Goal: Task Accomplishment & Management: Manage account settings

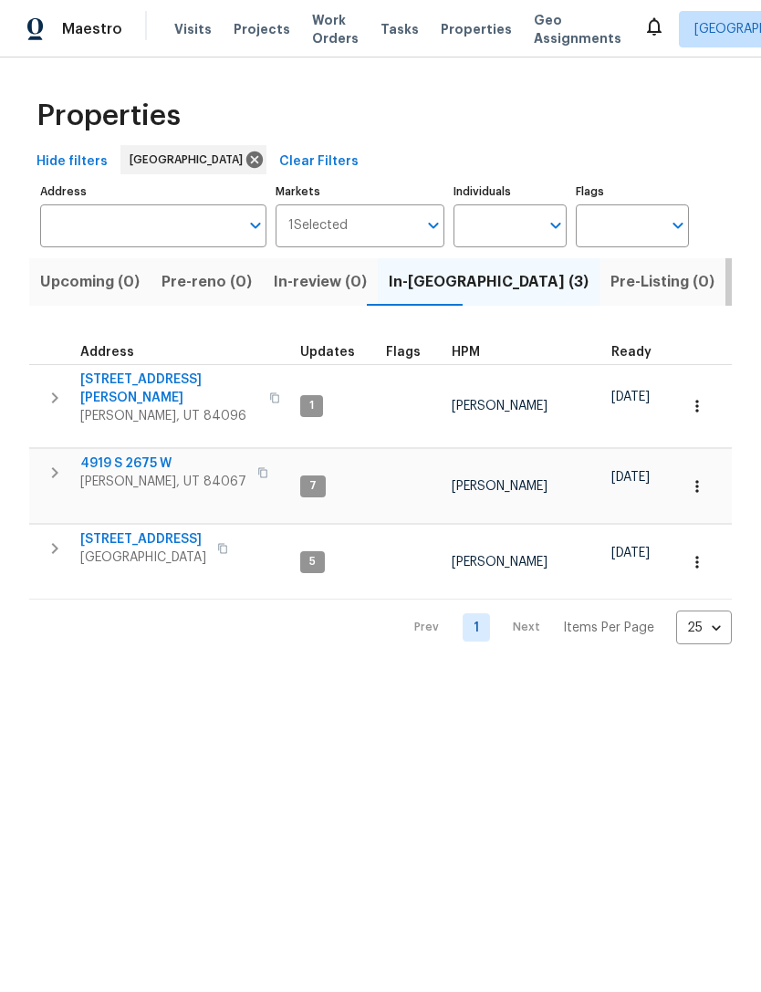
click at [736, 279] on span "Listed (18)" at bounding box center [774, 282] width 76 height 26
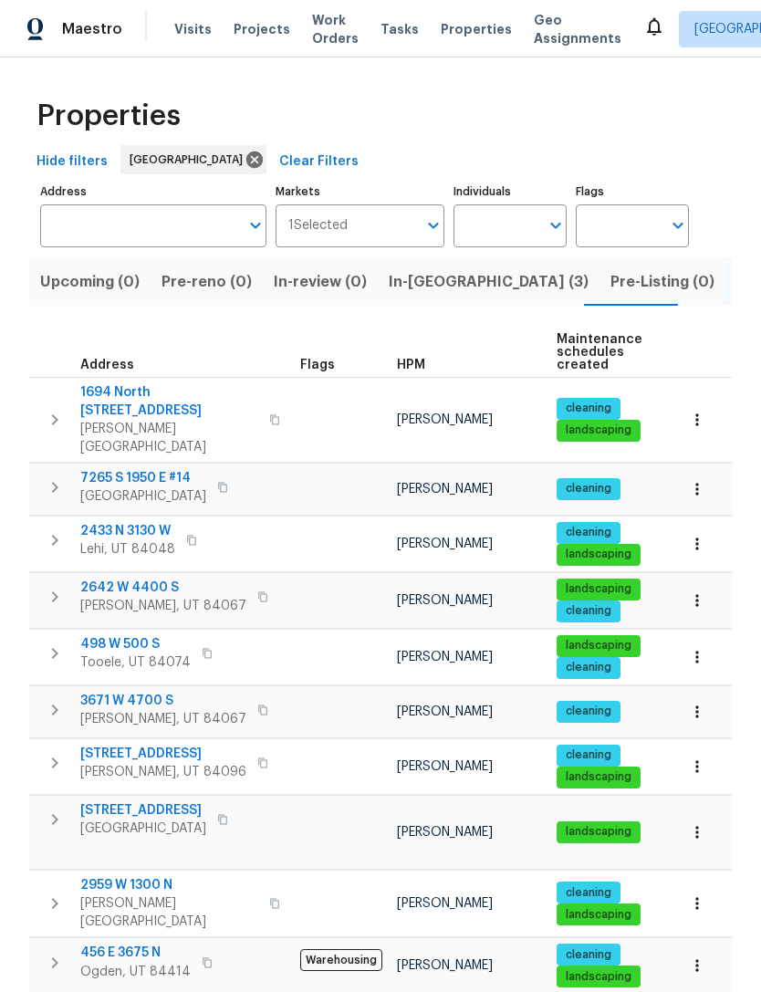
click at [423, 366] on div "HPM" at bounding box center [469, 365] width 145 height 13
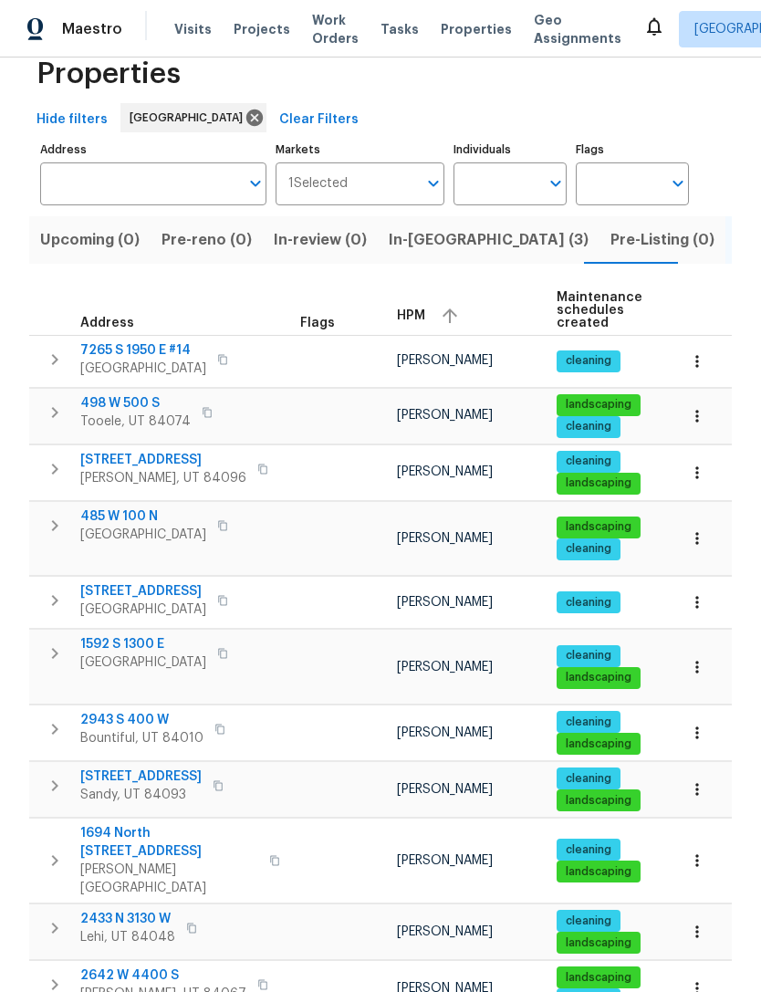
scroll to position [15, 0]
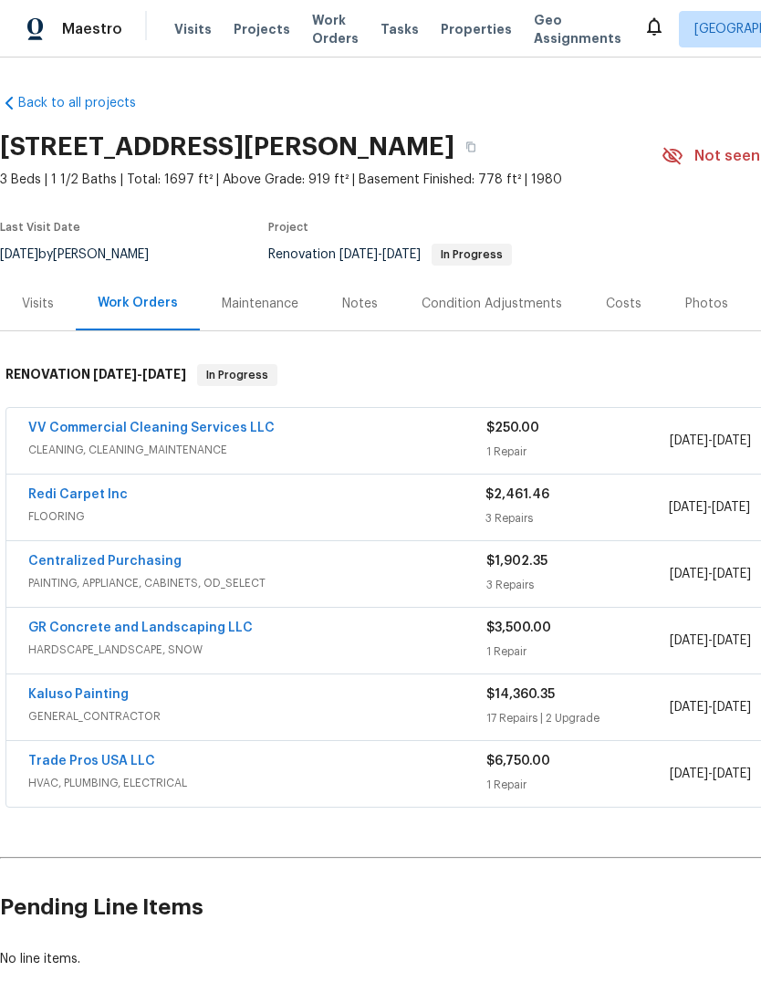
click at [193, 421] on link "VV Commercial Cleaning Services LLC" at bounding box center [151, 427] width 246 height 13
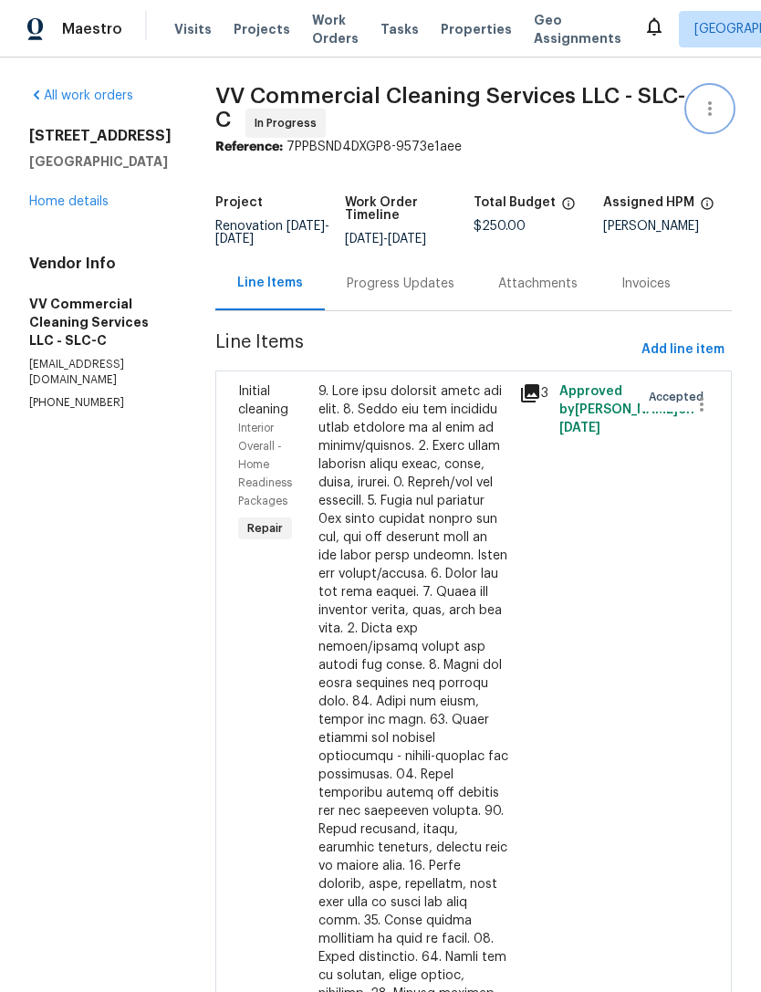
click at [717, 109] on icon "button" at bounding box center [710, 109] width 22 height 22
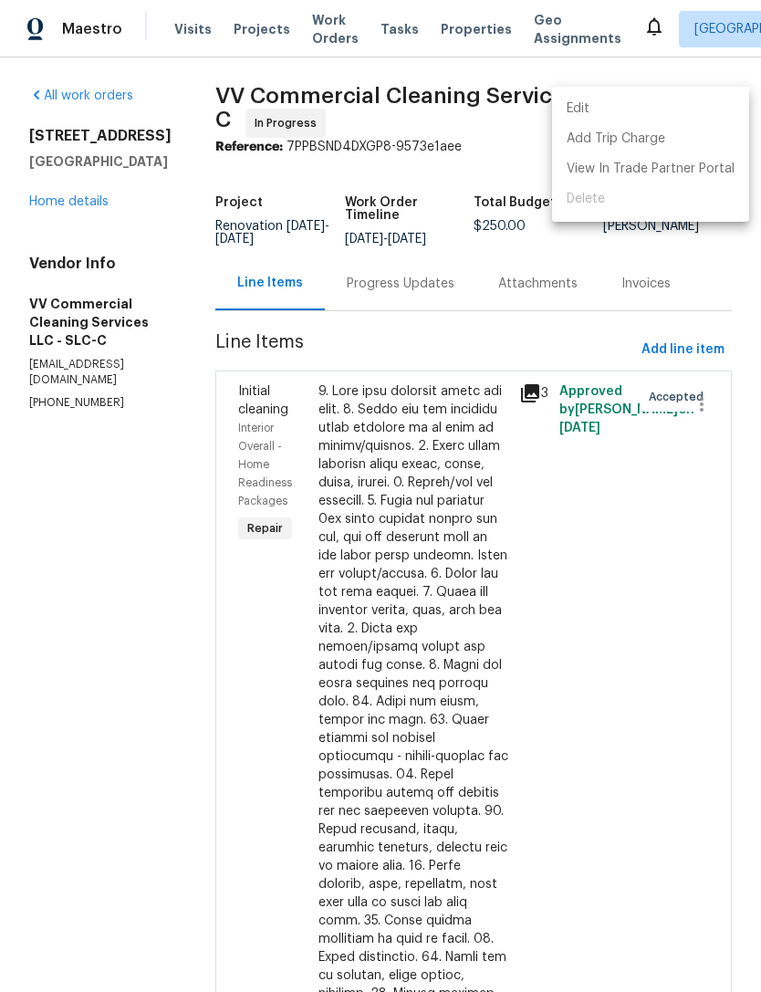
click at [629, 107] on li "Edit" at bounding box center [650, 109] width 197 height 30
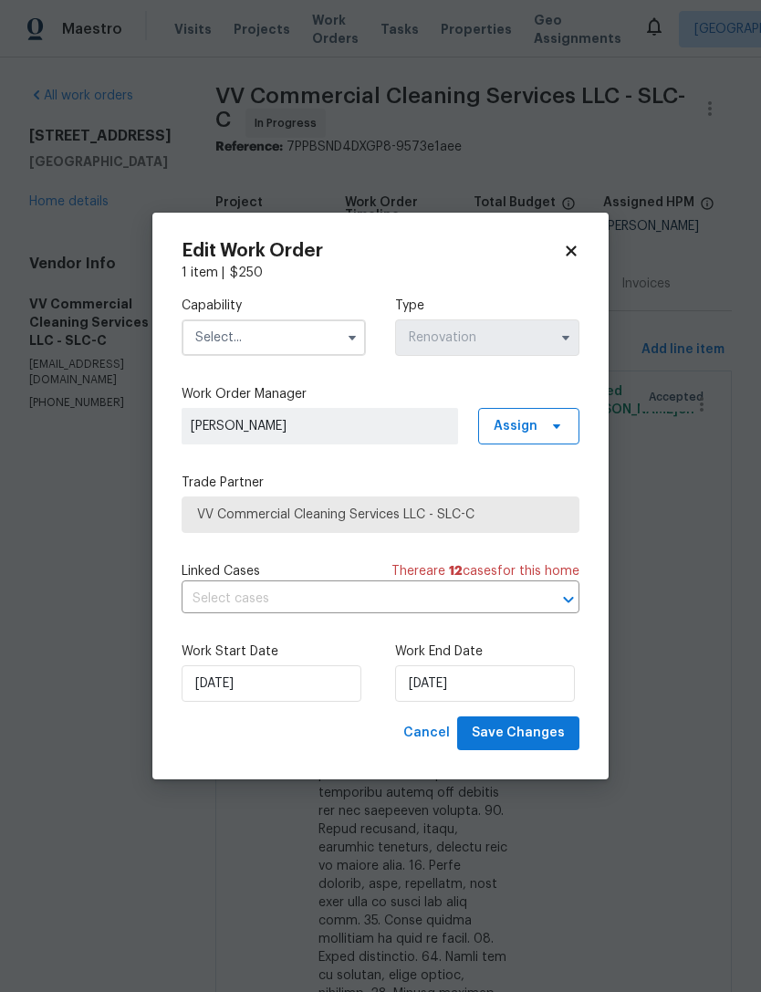
click at [282, 332] on input "text" at bounding box center [274, 337] width 184 height 36
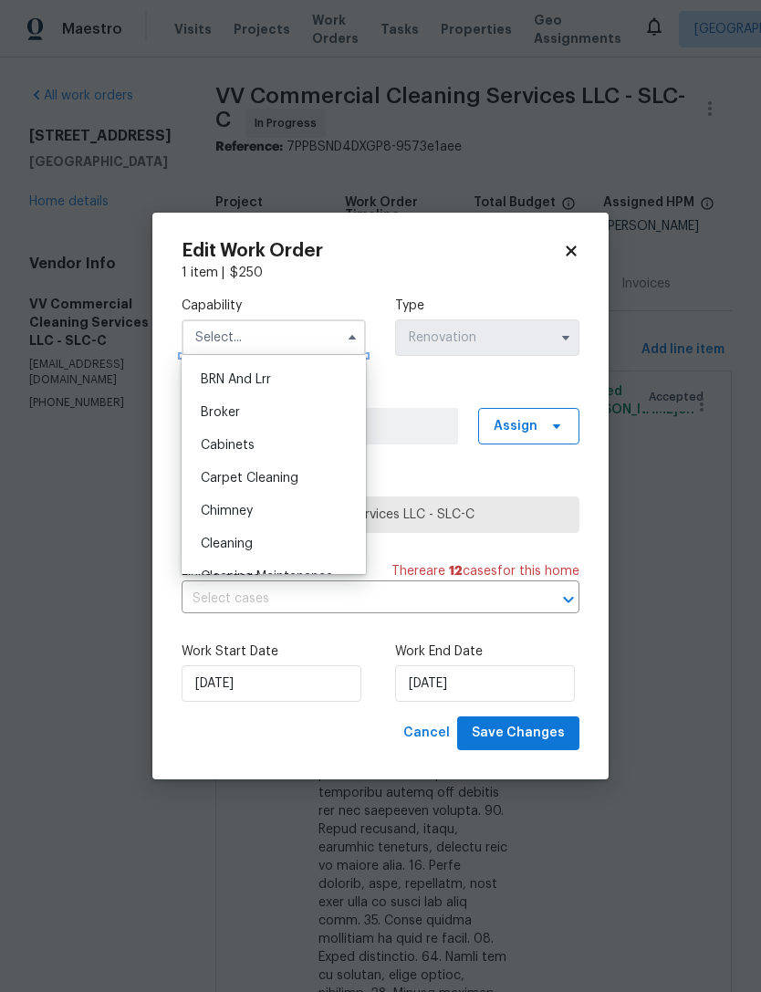
scroll to position [108, 0]
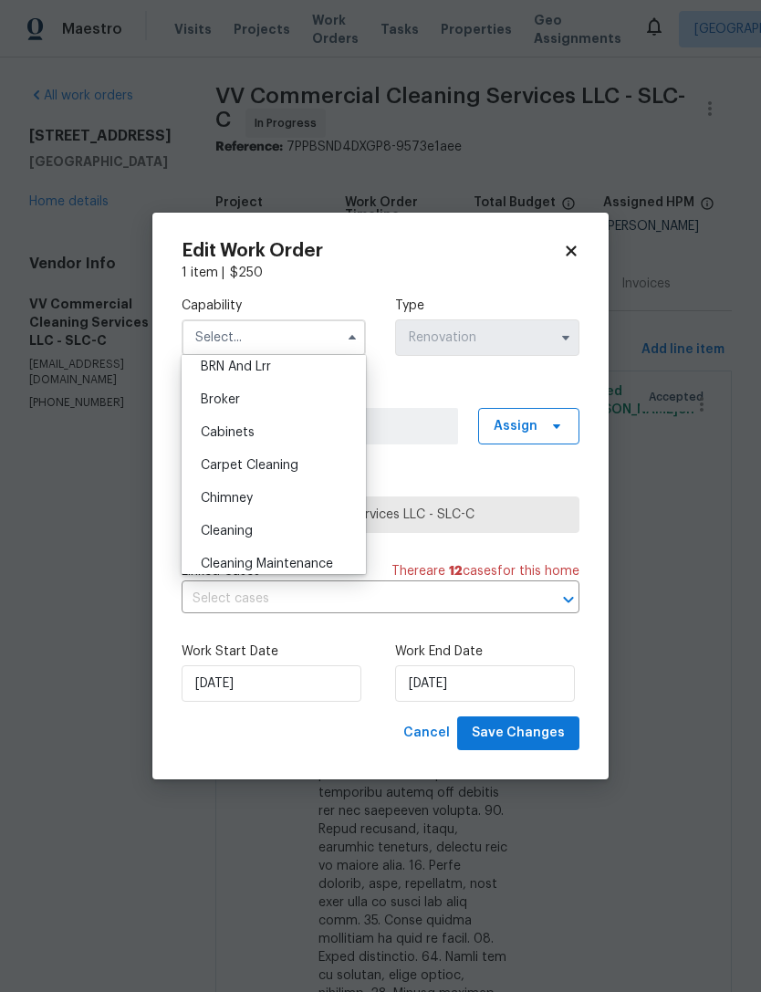
click at [259, 536] on div "Cleaning" at bounding box center [273, 530] width 175 height 33
type input "Cleaning"
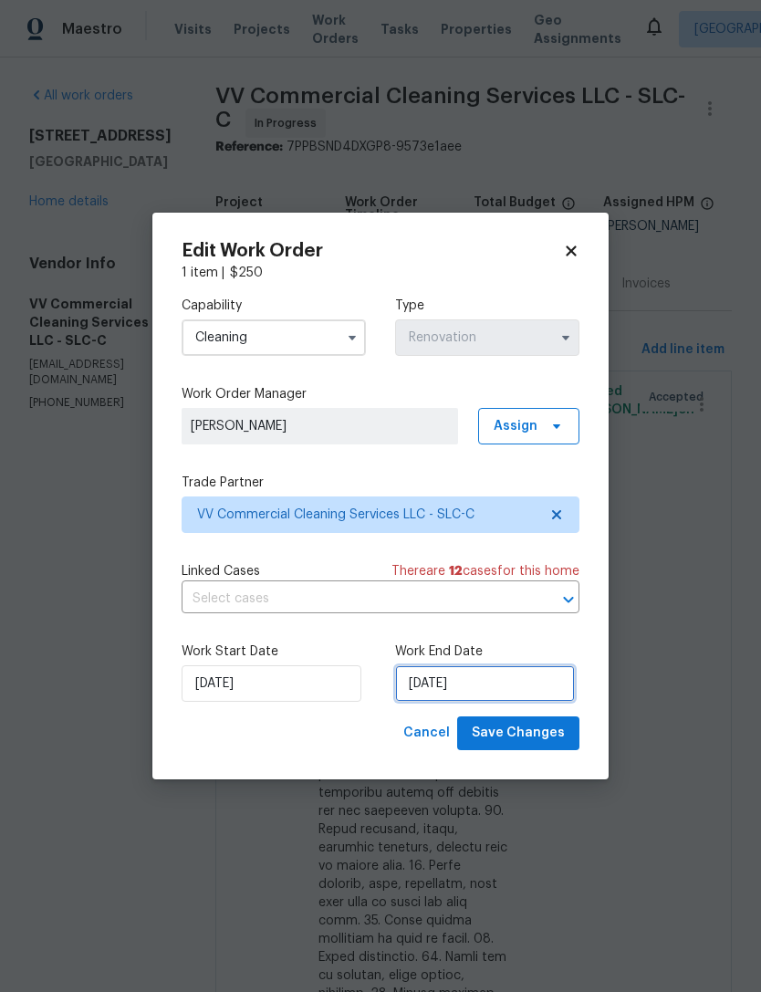
click at [472, 686] on input "10/2/2025" at bounding box center [485, 683] width 180 height 36
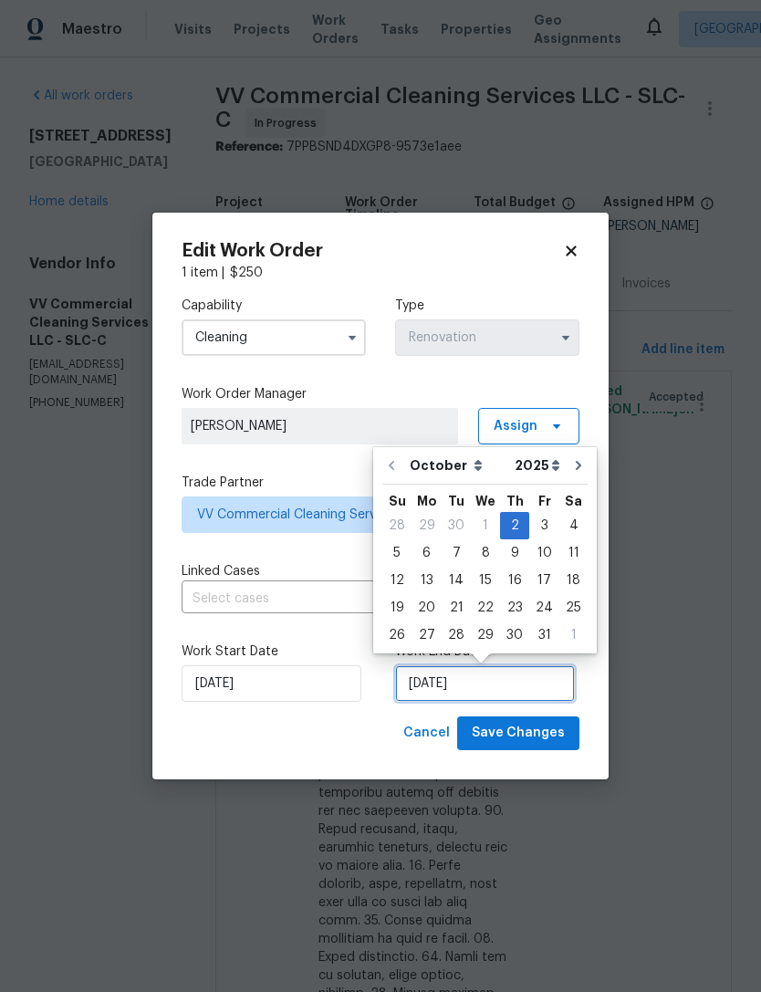
scroll to position [34, 0]
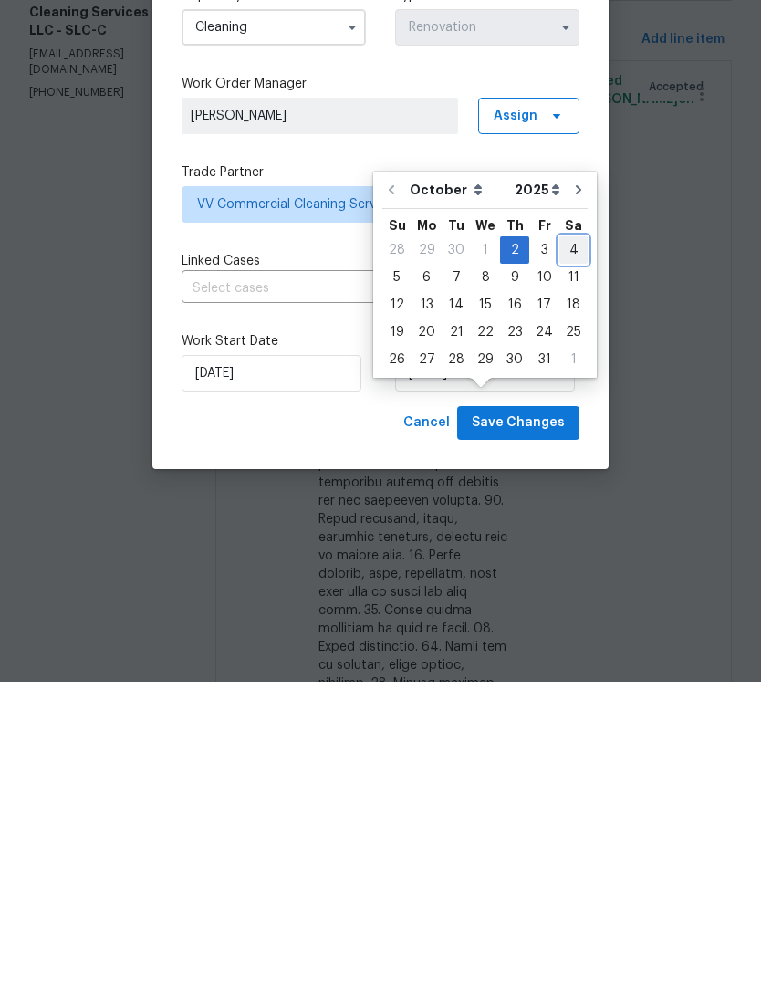
click at [570, 547] on div "4" at bounding box center [573, 560] width 28 height 26
type input "10/4/2025"
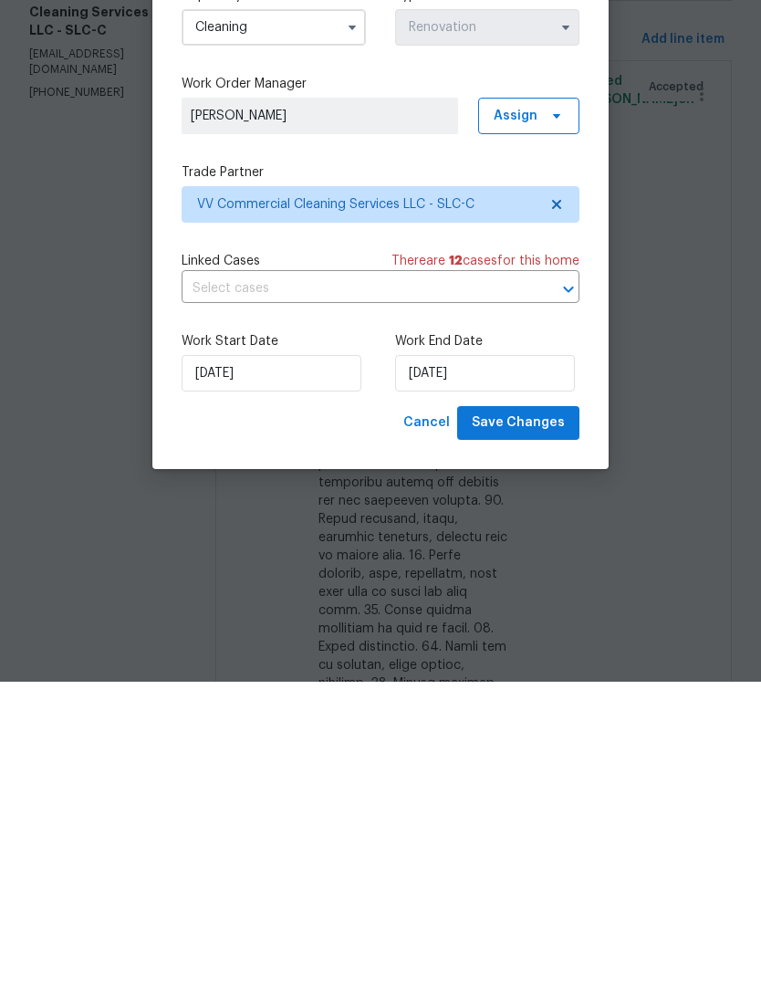
scroll to position [58, 0]
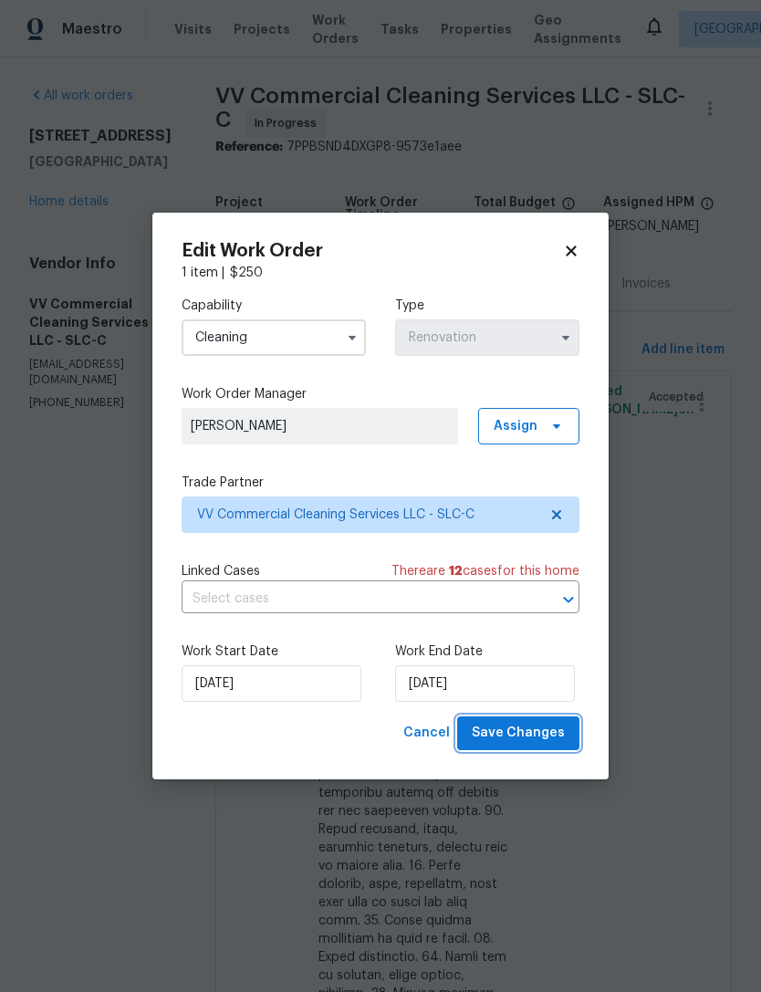
click at [537, 742] on span "Save Changes" at bounding box center [518, 733] width 93 height 23
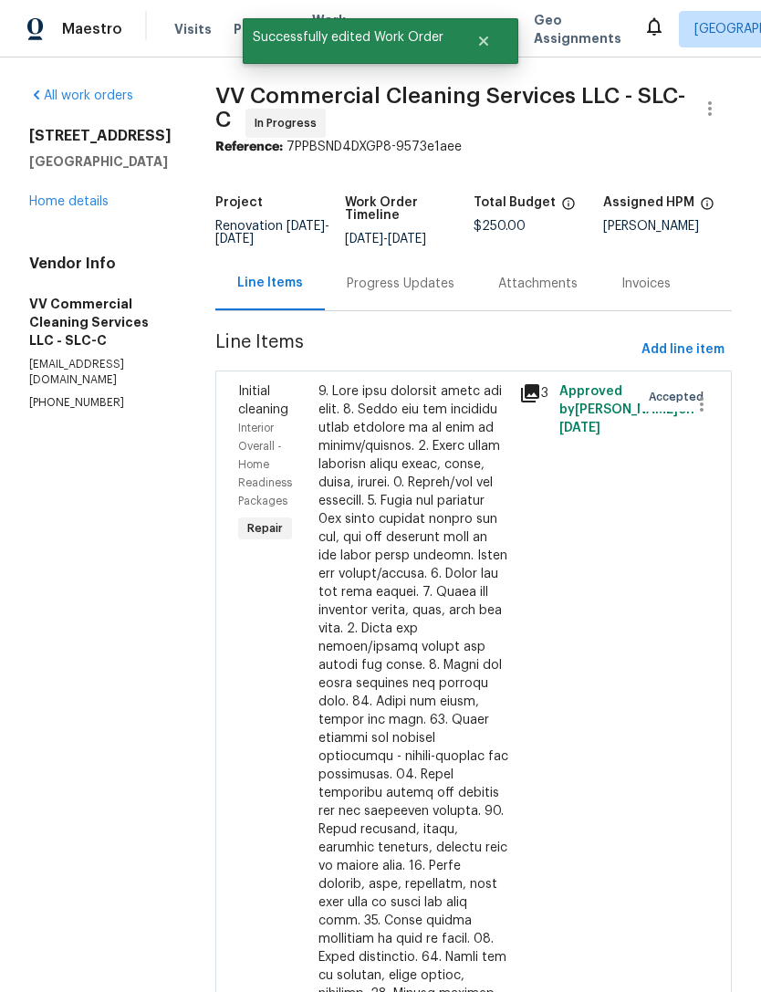
click at [86, 195] on link "Home details" at bounding box center [68, 201] width 79 height 13
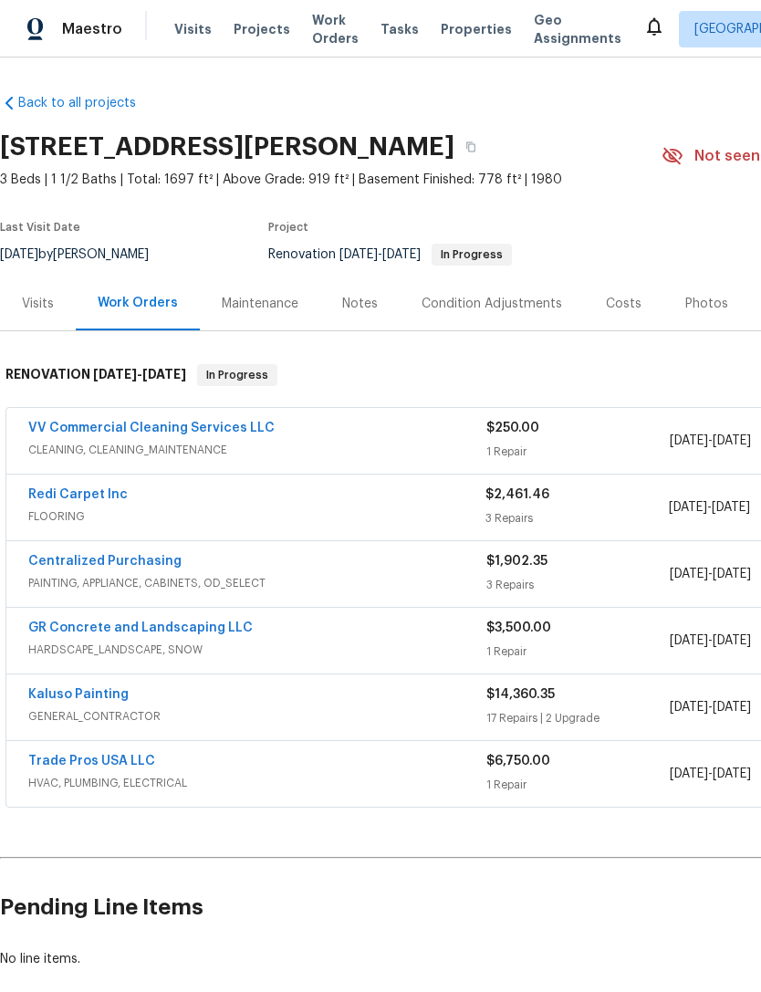
click at [184, 429] on link "VV Commercial Cleaning Services LLC" at bounding box center [151, 427] width 246 height 13
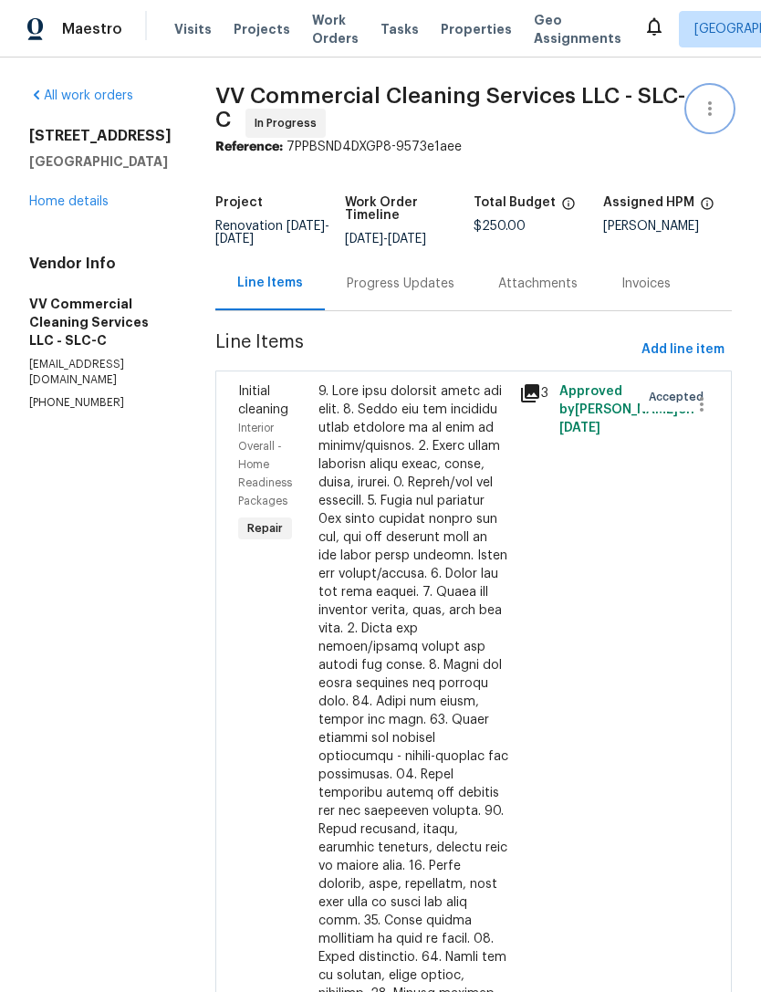
click at [712, 109] on icon "button" at bounding box center [710, 108] width 4 height 15
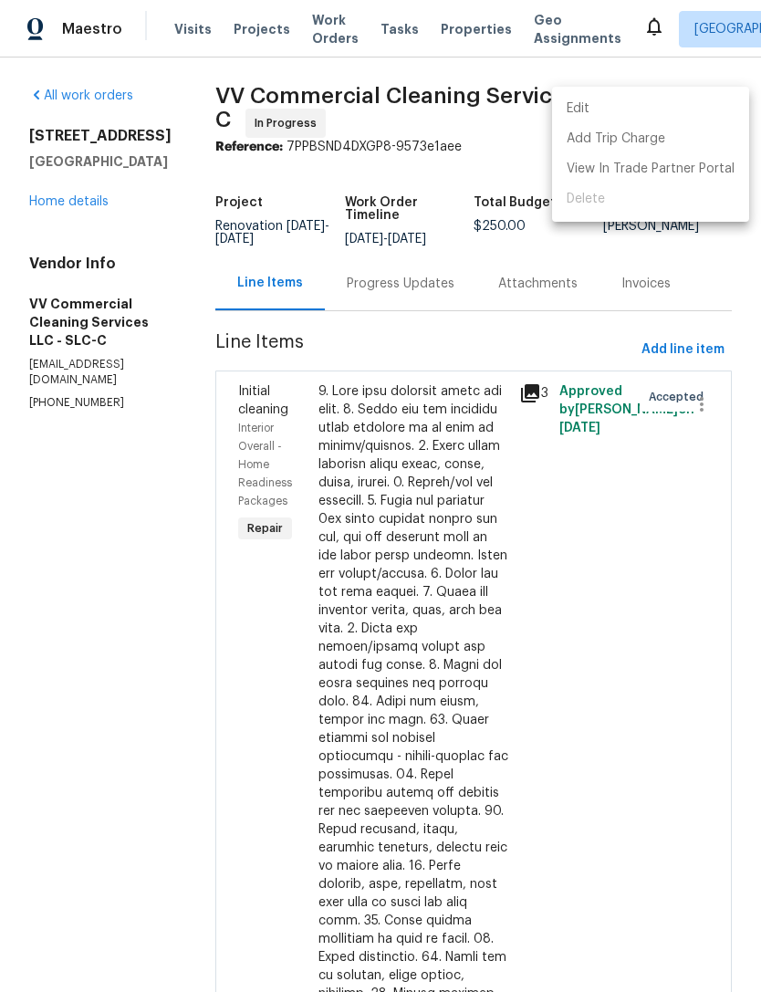
click at [616, 105] on li "Edit" at bounding box center [650, 109] width 197 height 30
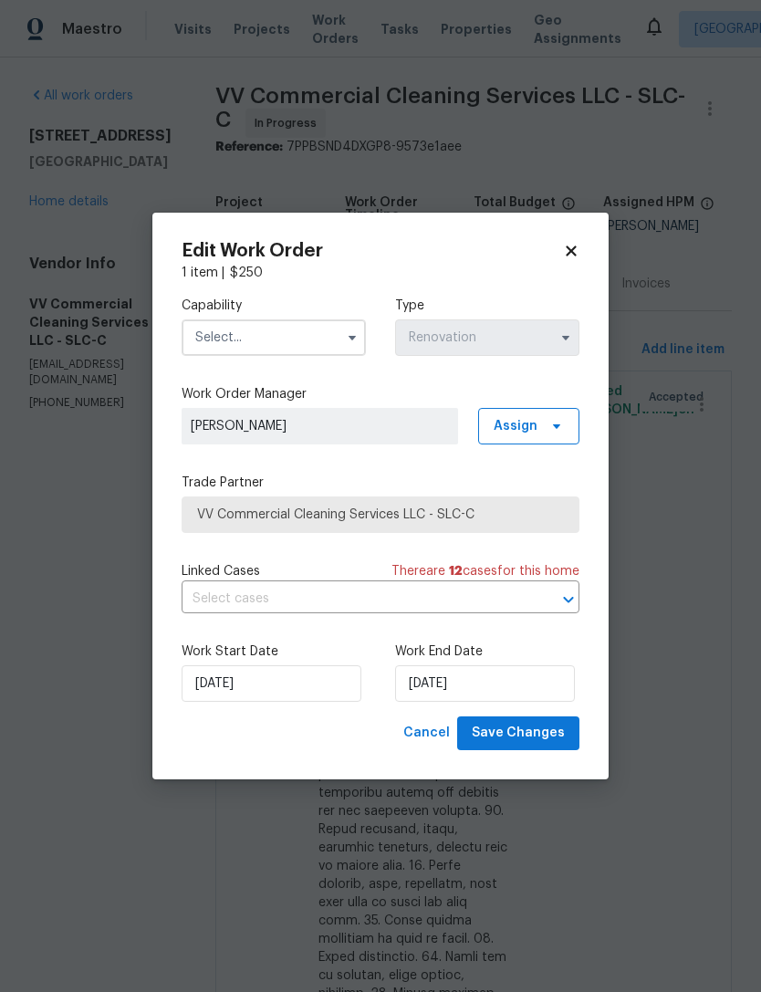
click at [278, 321] on input "text" at bounding box center [274, 337] width 184 height 36
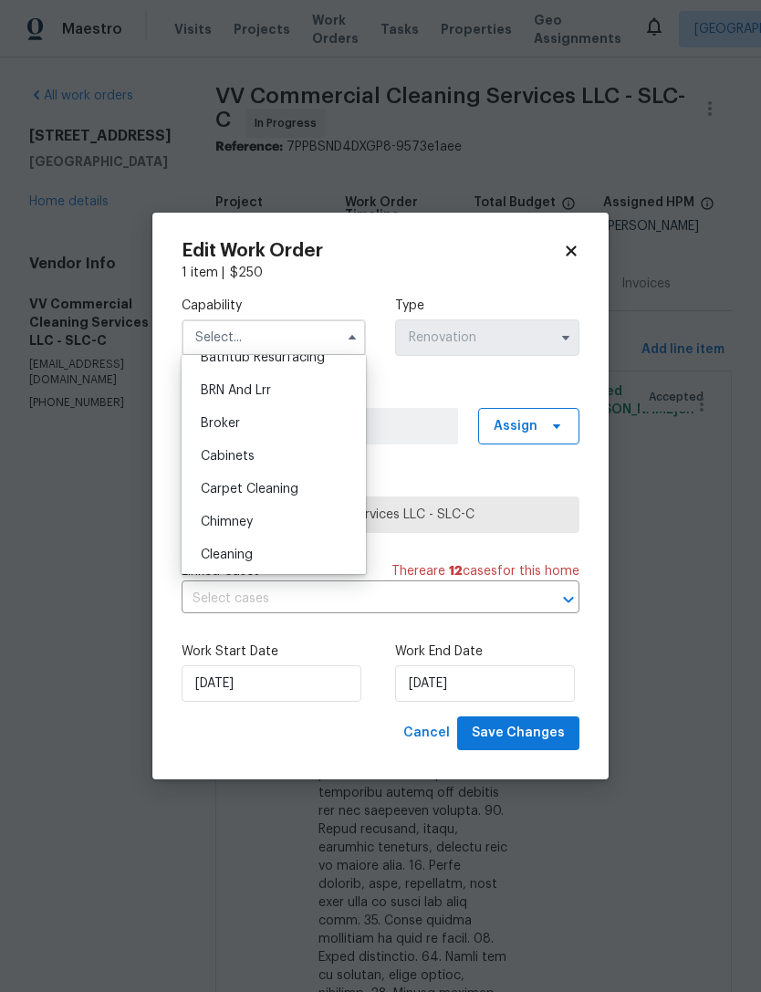
click at [255, 556] on div "Cleaning" at bounding box center [273, 554] width 175 height 33
type input "Cleaning"
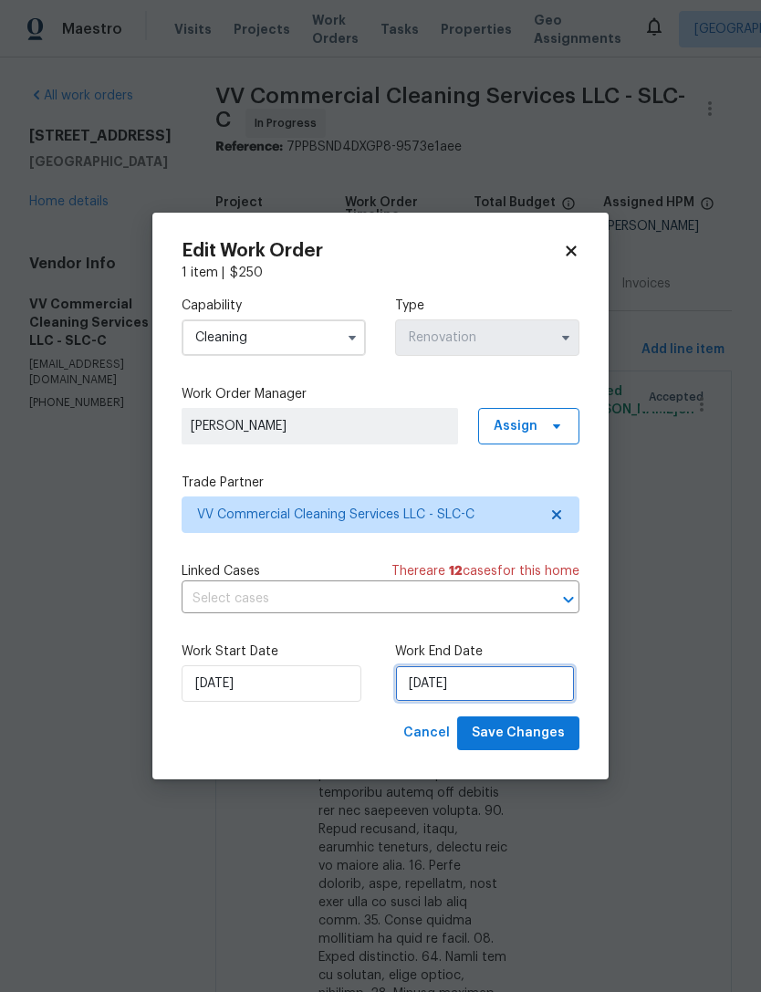
click at [434, 690] on input "10/4/2025" at bounding box center [485, 683] width 180 height 36
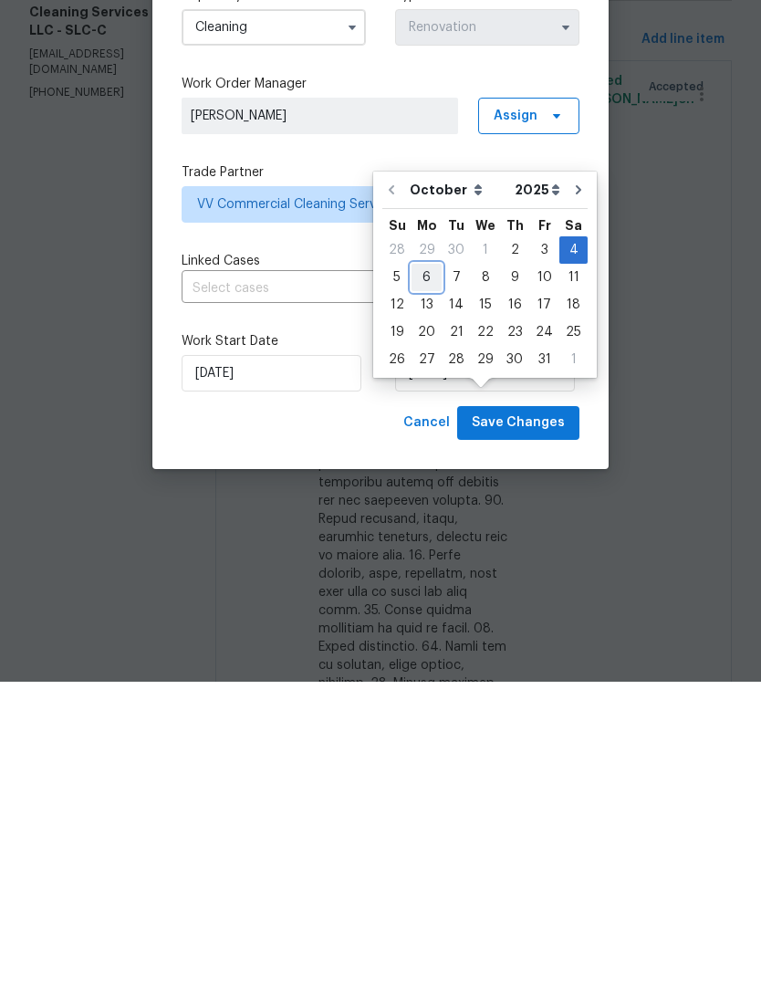
click at [431, 575] on div "6" at bounding box center [426, 588] width 30 height 26
type input "10/6/2025"
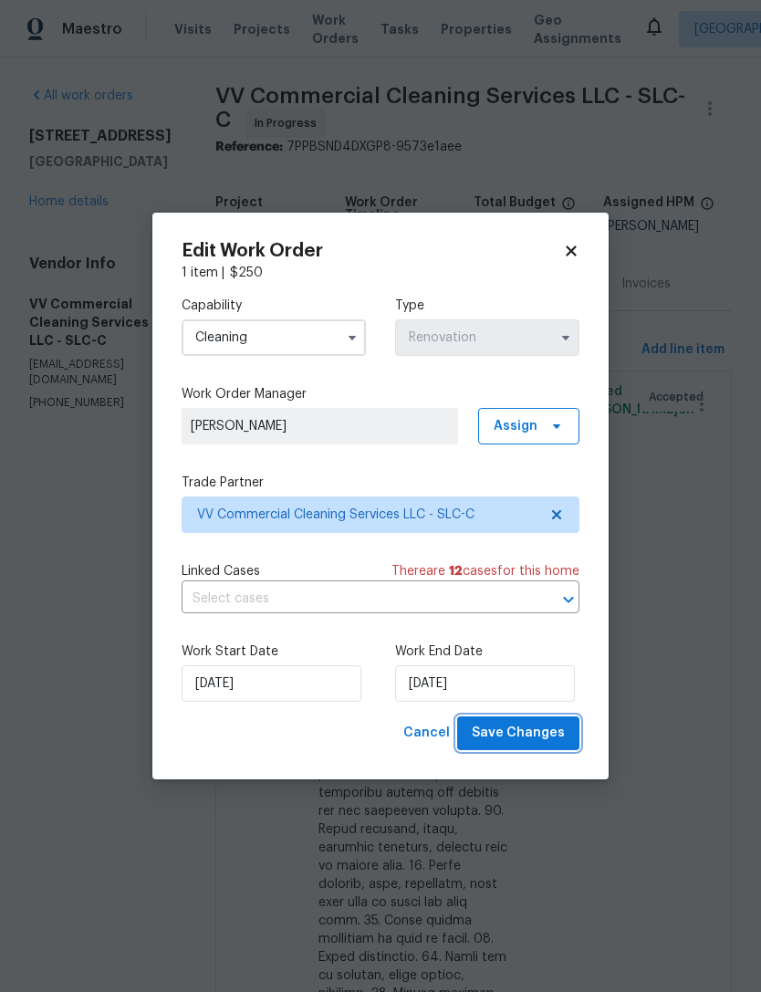
click at [511, 733] on span "Save Changes" at bounding box center [518, 733] width 93 height 23
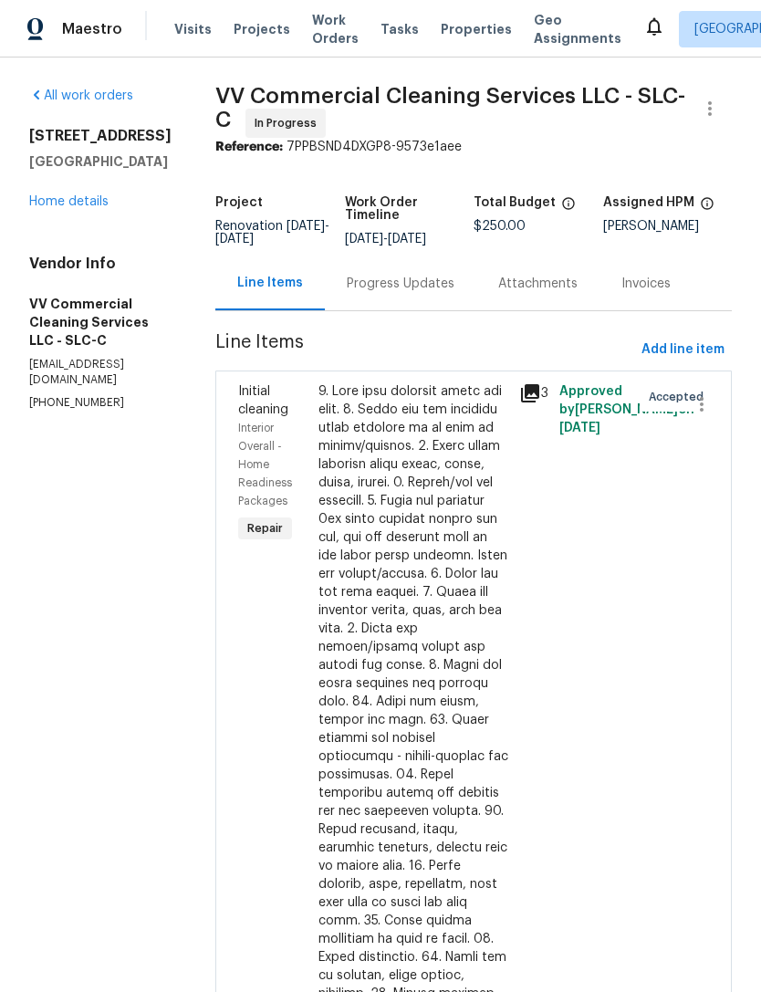
click at [82, 195] on link "Home details" at bounding box center [68, 201] width 79 height 13
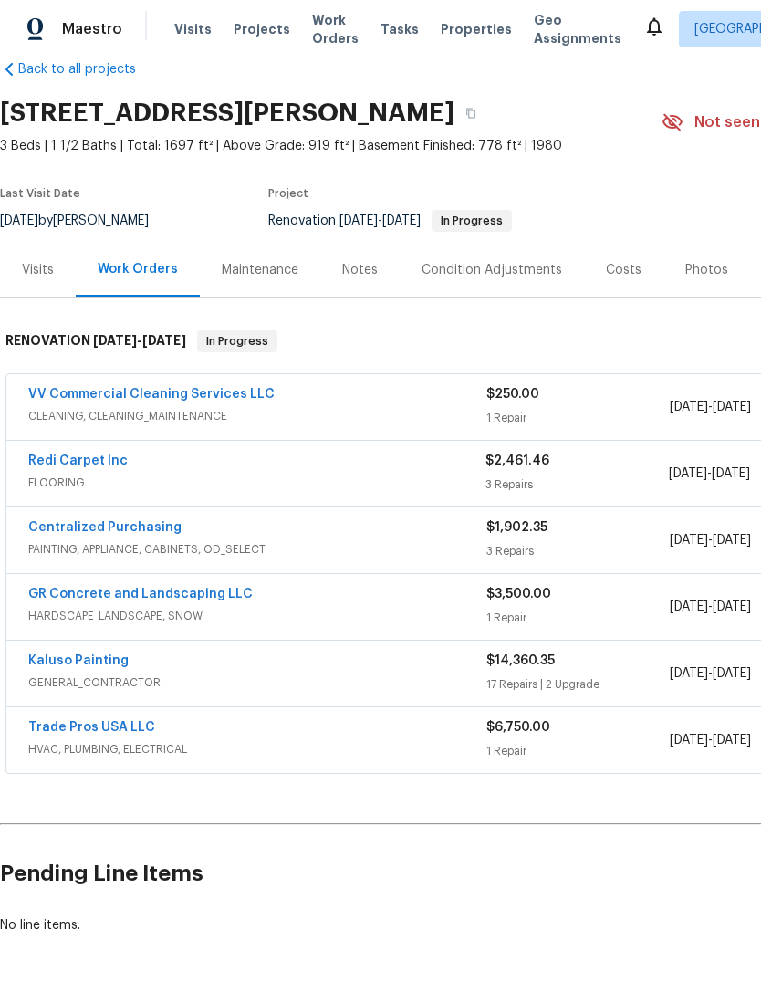
scroll to position [35, 0]
click at [619, 257] on div "Costs" at bounding box center [623, 269] width 79 height 54
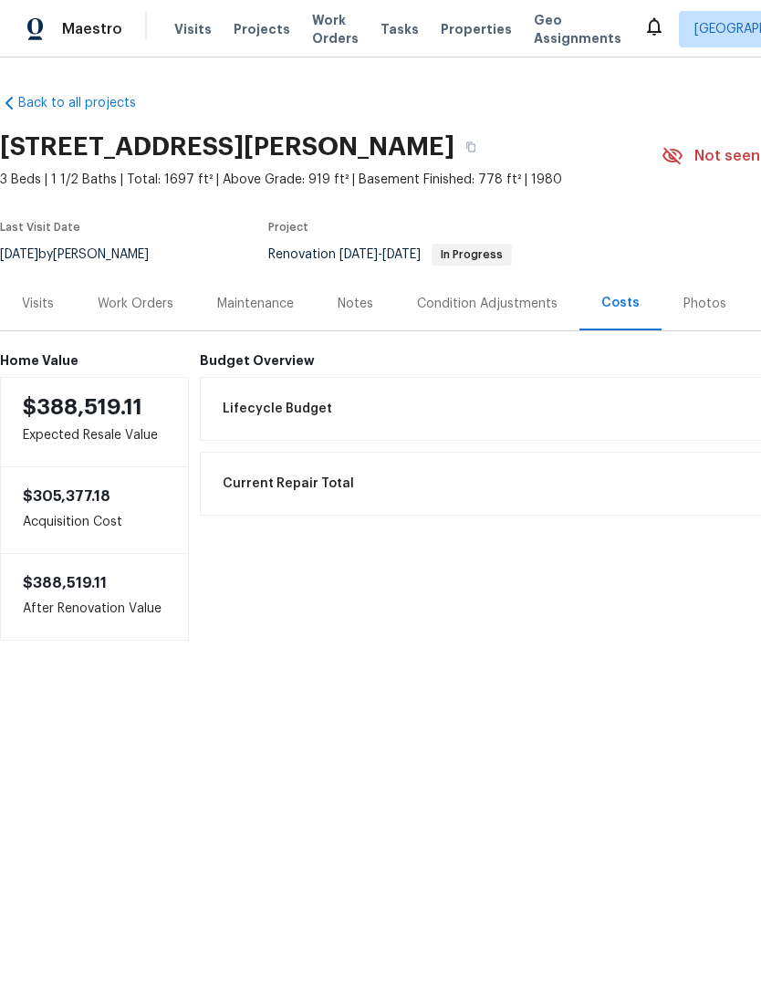
click at [144, 301] on div "Work Orders" at bounding box center [136, 304] width 76 height 18
